Goal: Go to known website: Access a specific website the user already knows

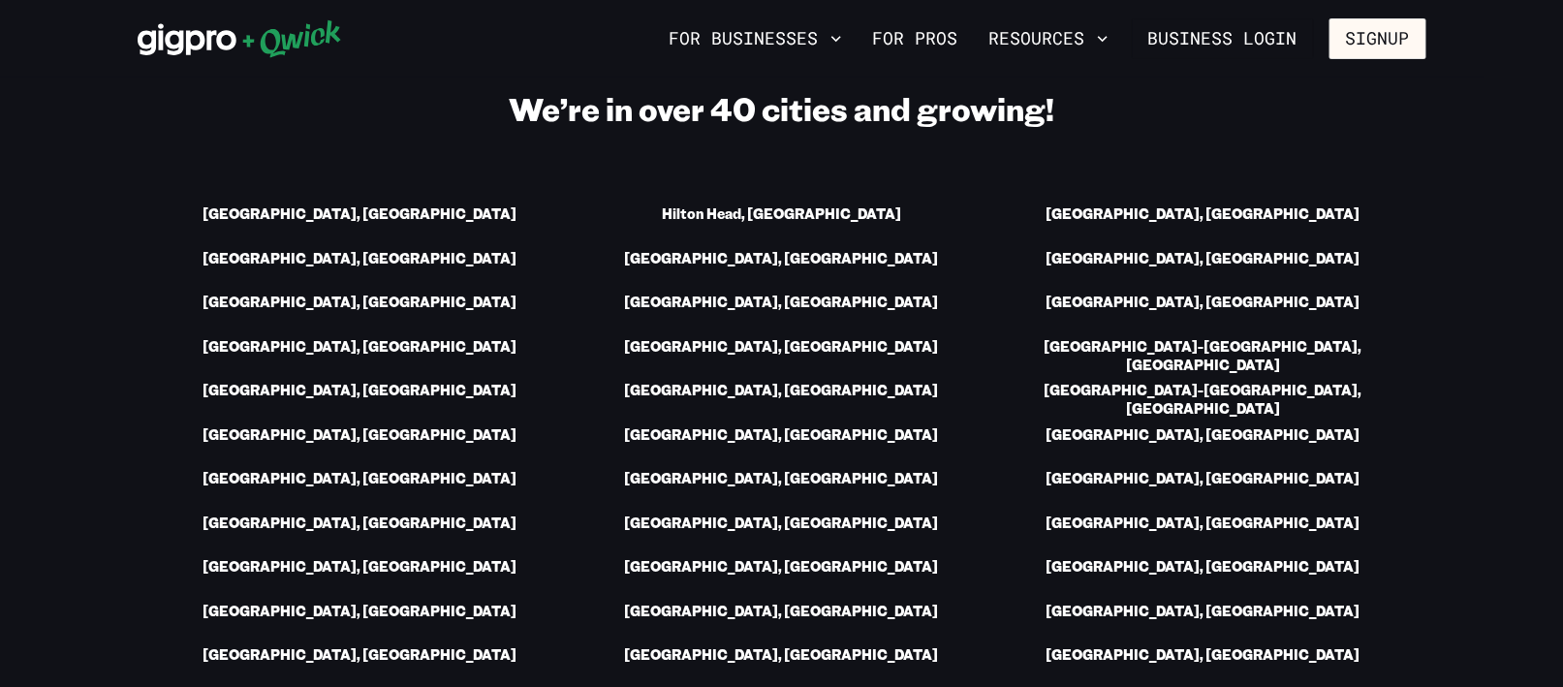
scroll to position [2714, 0]
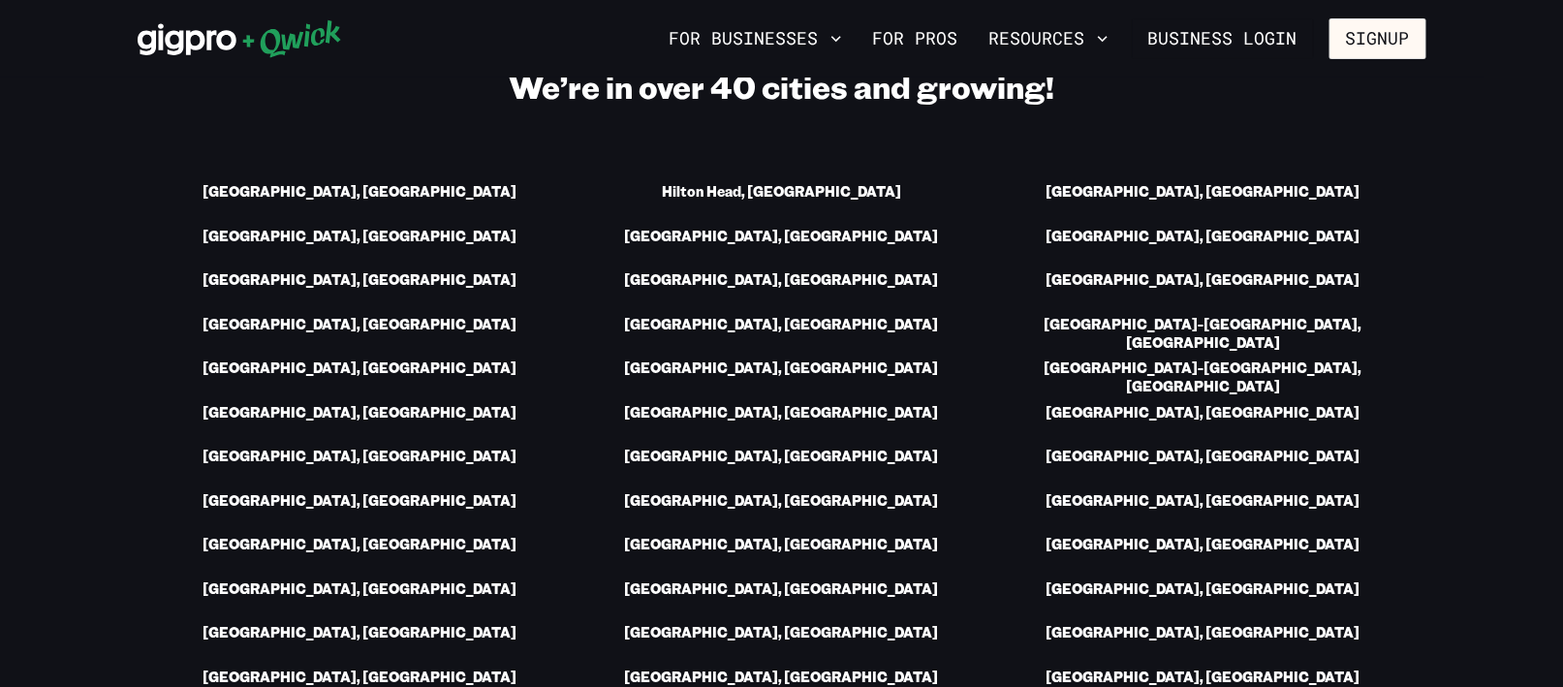
click at [393, 192] on link "[GEOGRAPHIC_DATA], [GEOGRAPHIC_DATA]" at bounding box center [361, 193] width 314 height 20
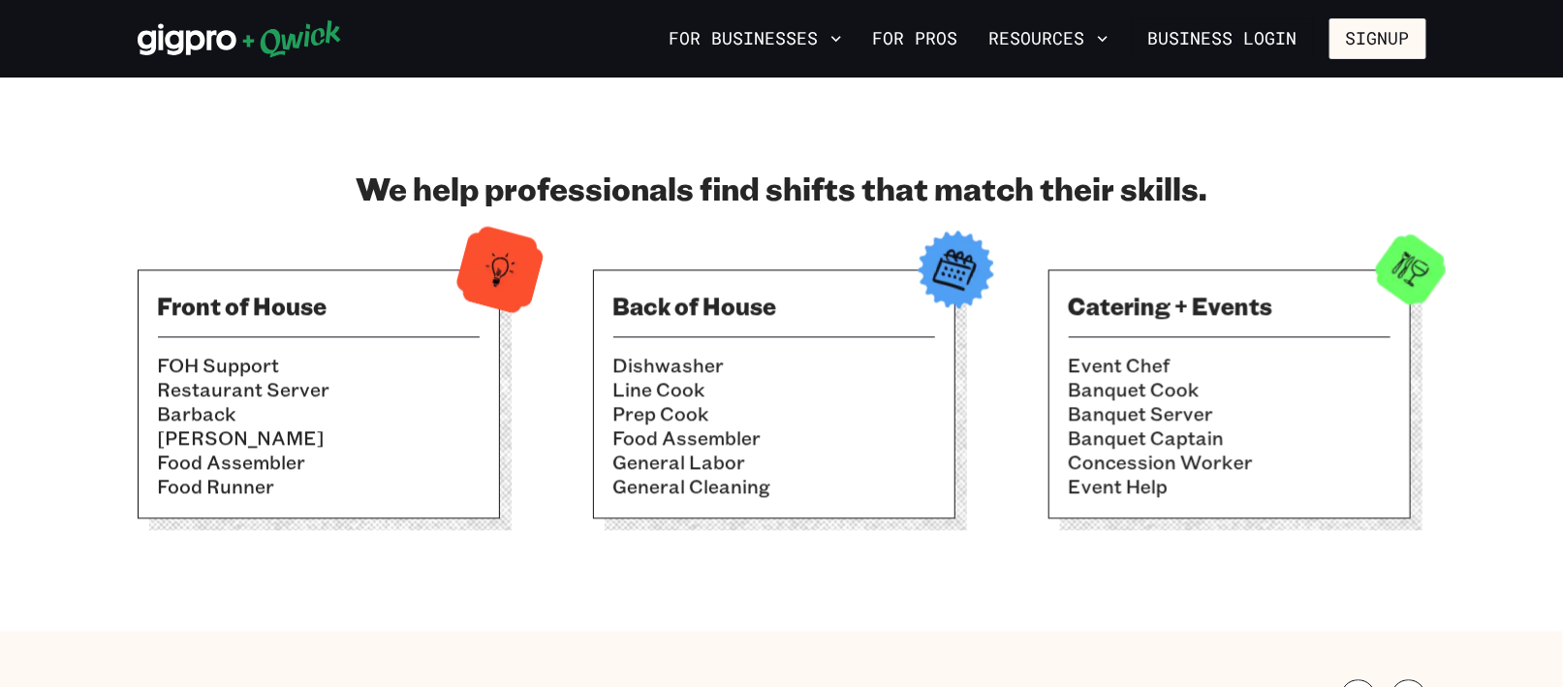
scroll to position [1648, 0]
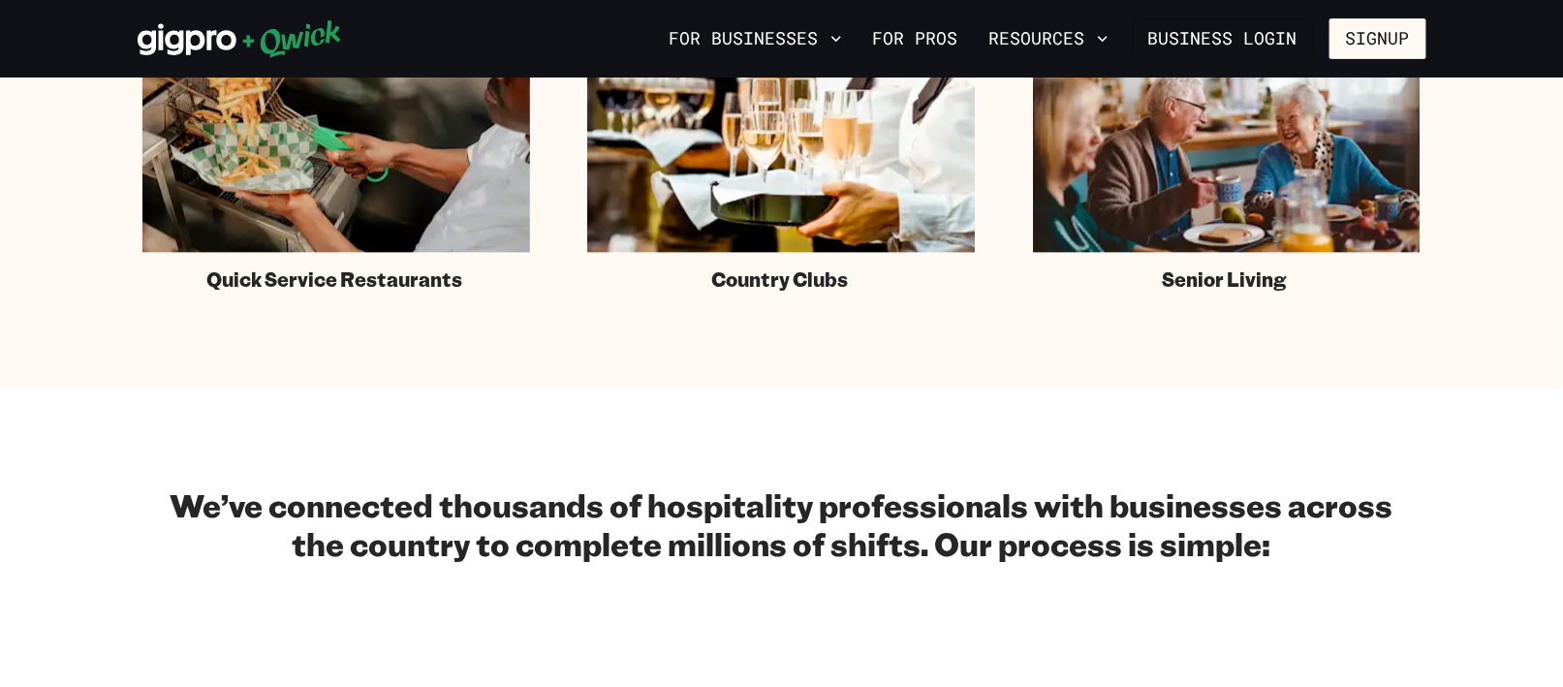
scroll to position [2714, 0]
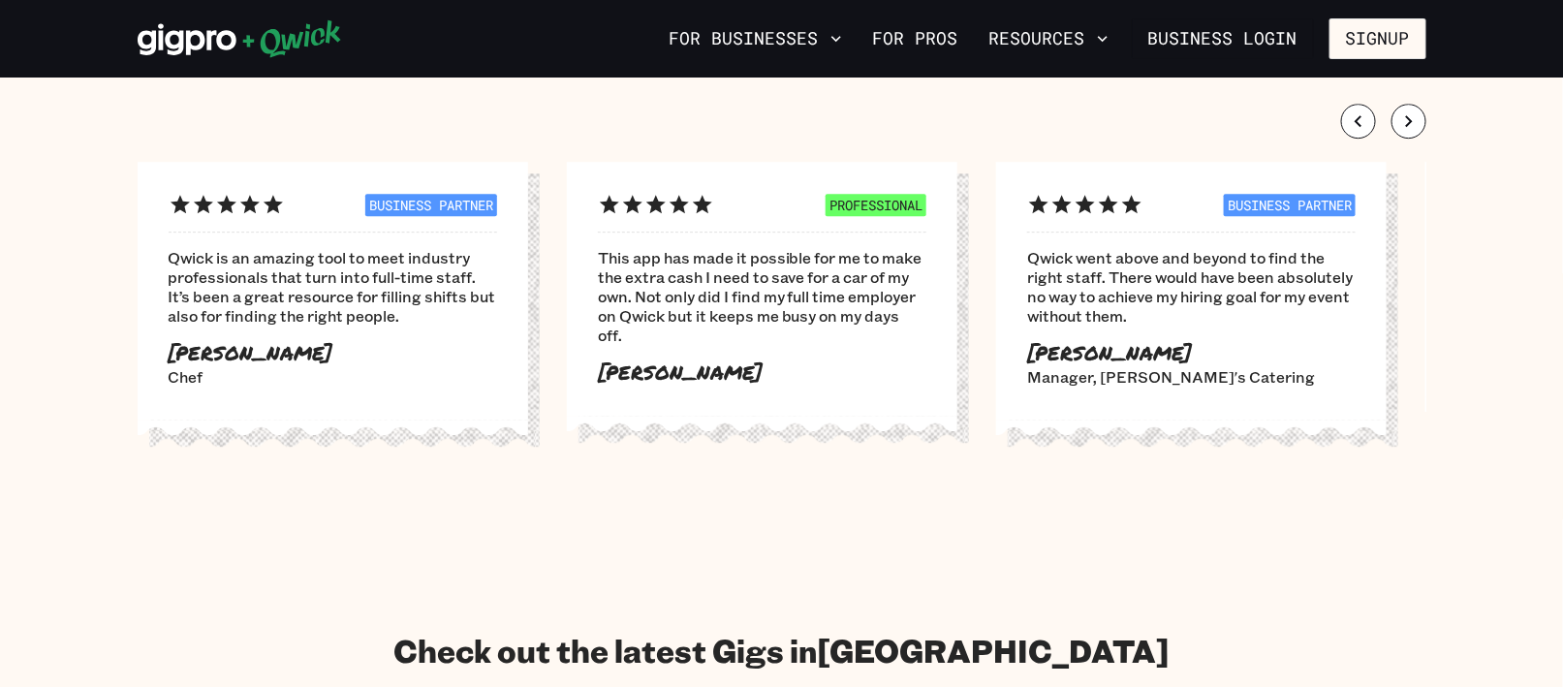
scroll to position [2229, 0]
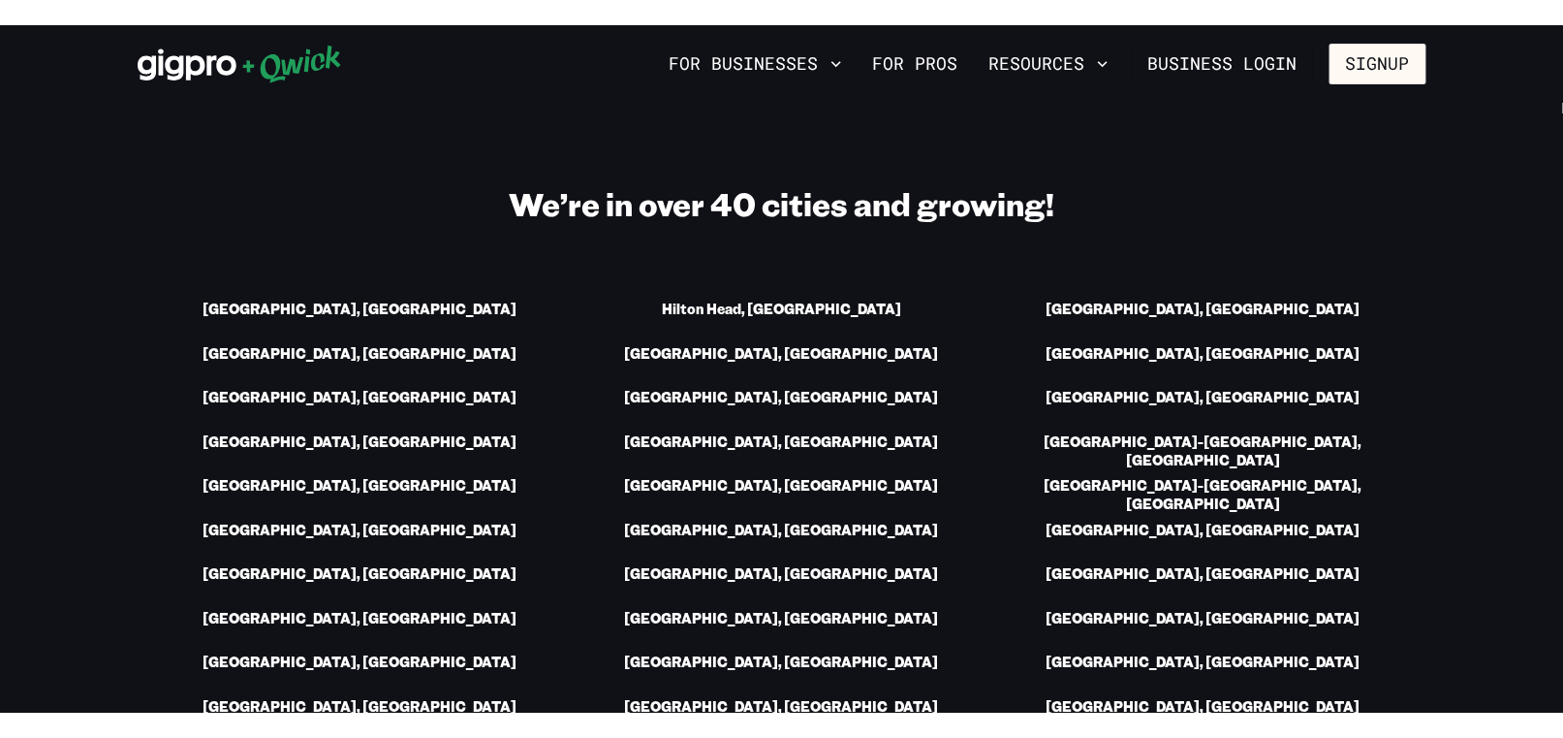
scroll to position [2520, 0]
